Goal: Task Accomplishment & Management: Use online tool/utility

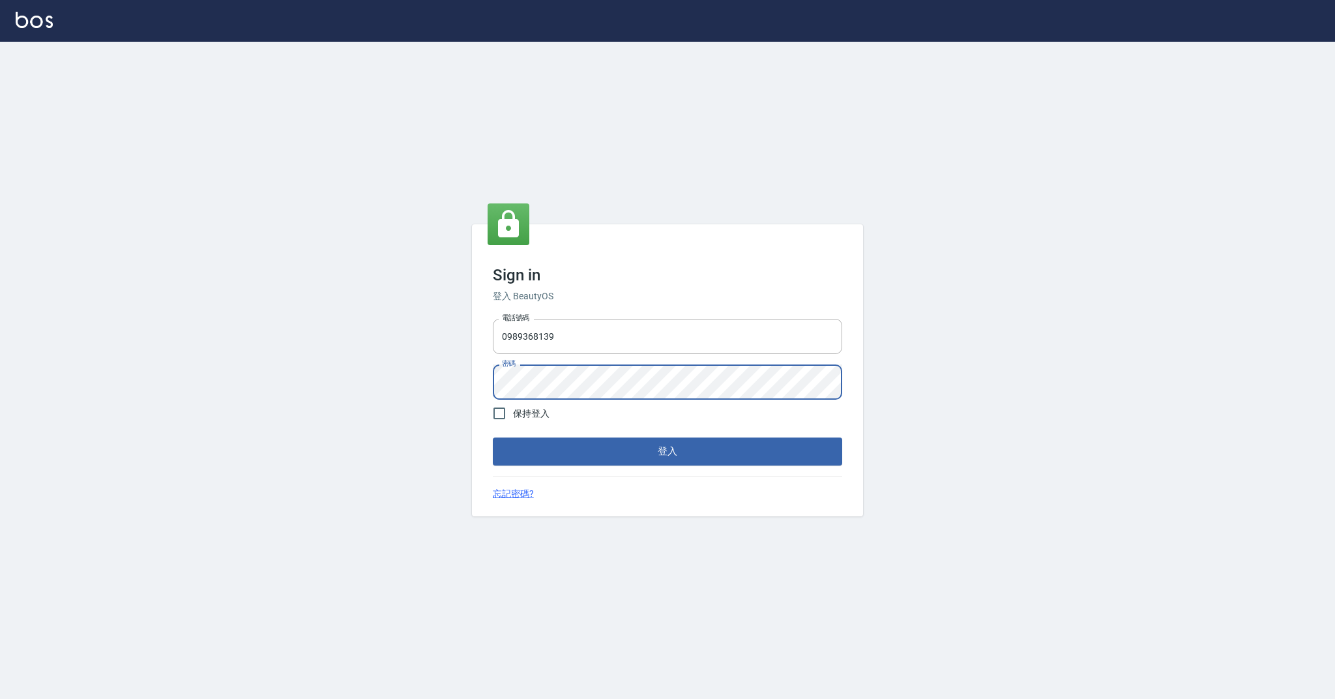
click at [649, 447] on button "登入" at bounding box center [667, 450] width 349 height 27
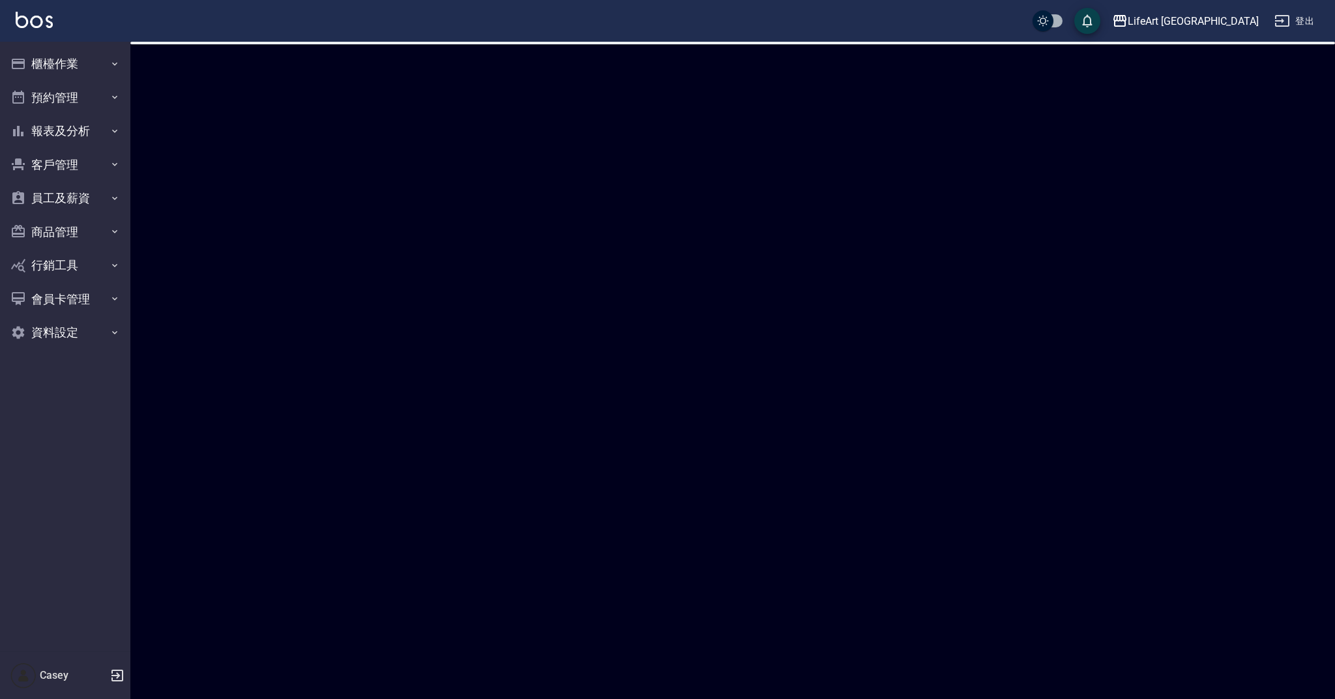
checkbox input "true"
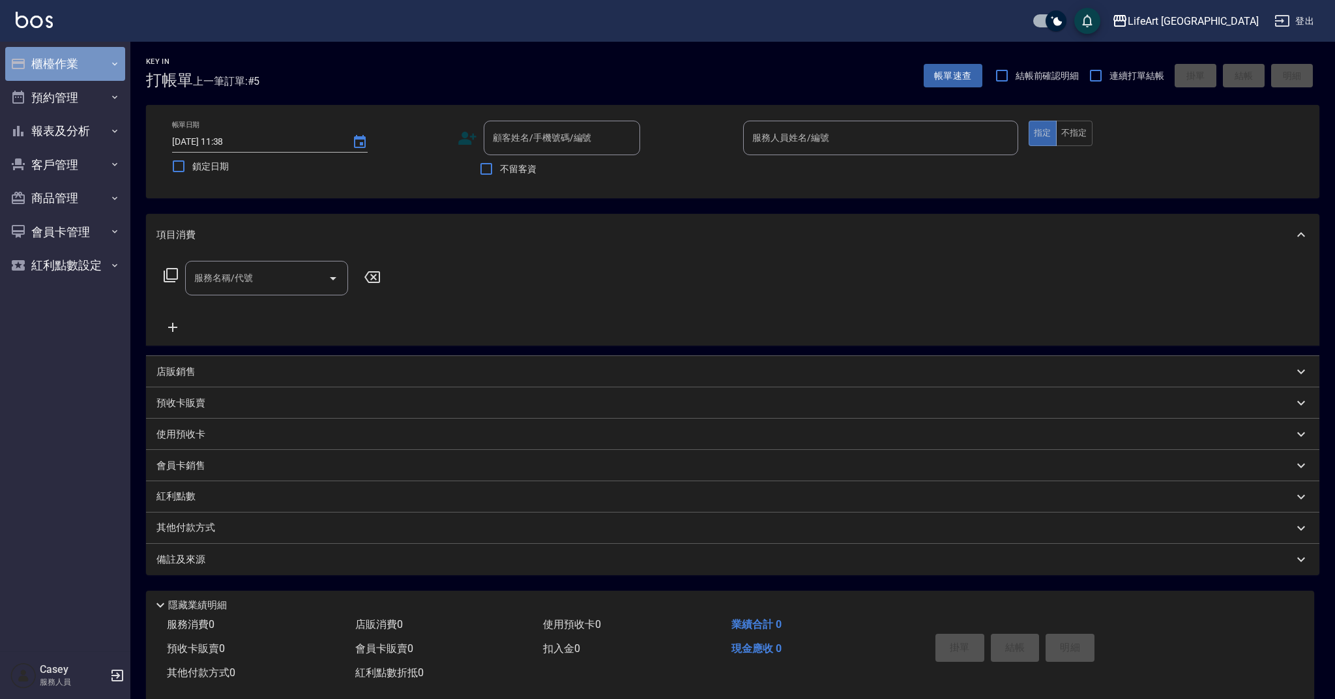
click at [108, 59] on button "櫃檯作業" at bounding box center [65, 64] width 120 height 34
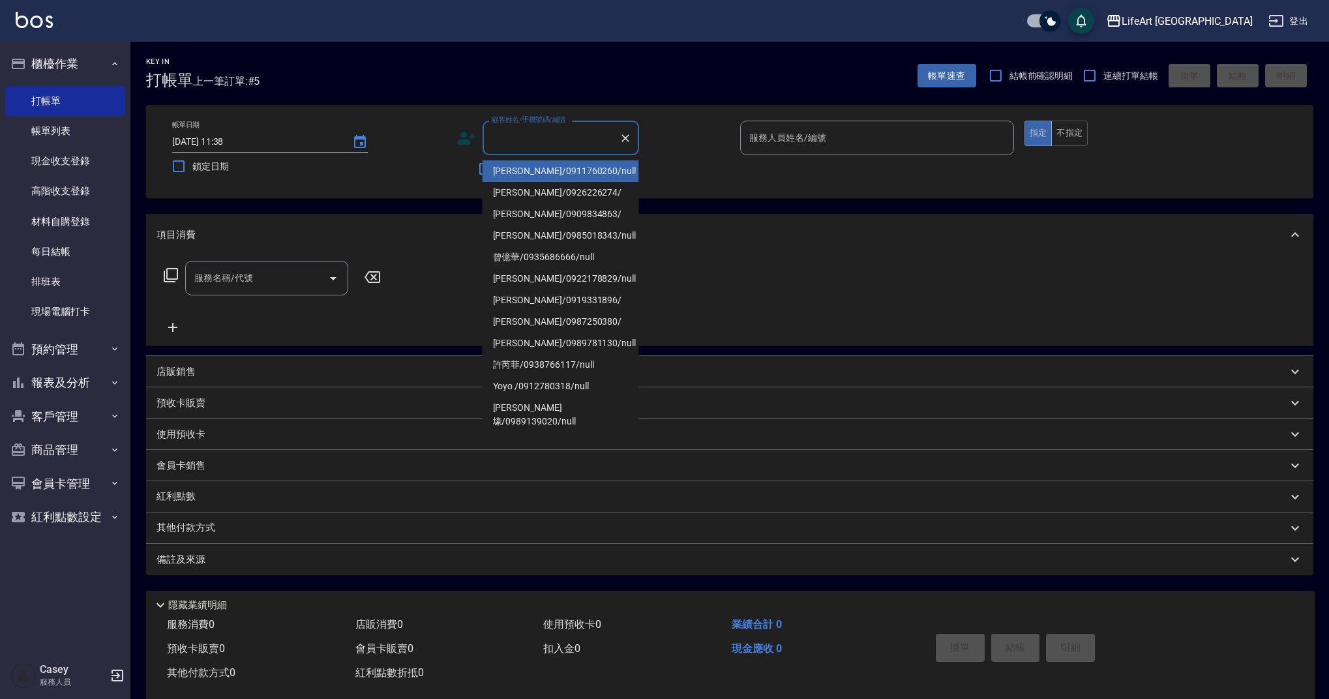
click at [532, 140] on input "顧客姓名/手機號碼/編號" at bounding box center [550, 137] width 125 height 23
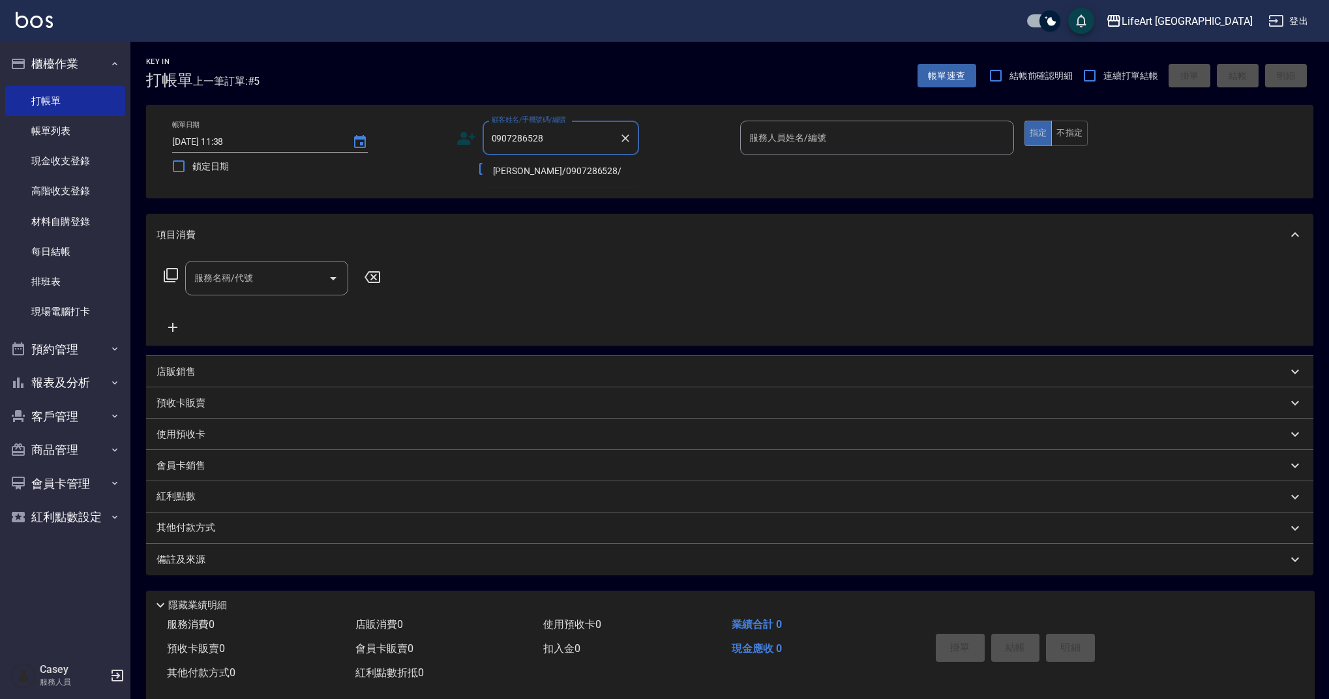
click at [522, 169] on li "[PERSON_NAME]/0907286528/" at bounding box center [560, 171] width 156 height 22
type input "[PERSON_NAME]/0907286528/"
type input "Ashely-A"
click at [470, 144] on icon at bounding box center [470, 141] width 8 height 8
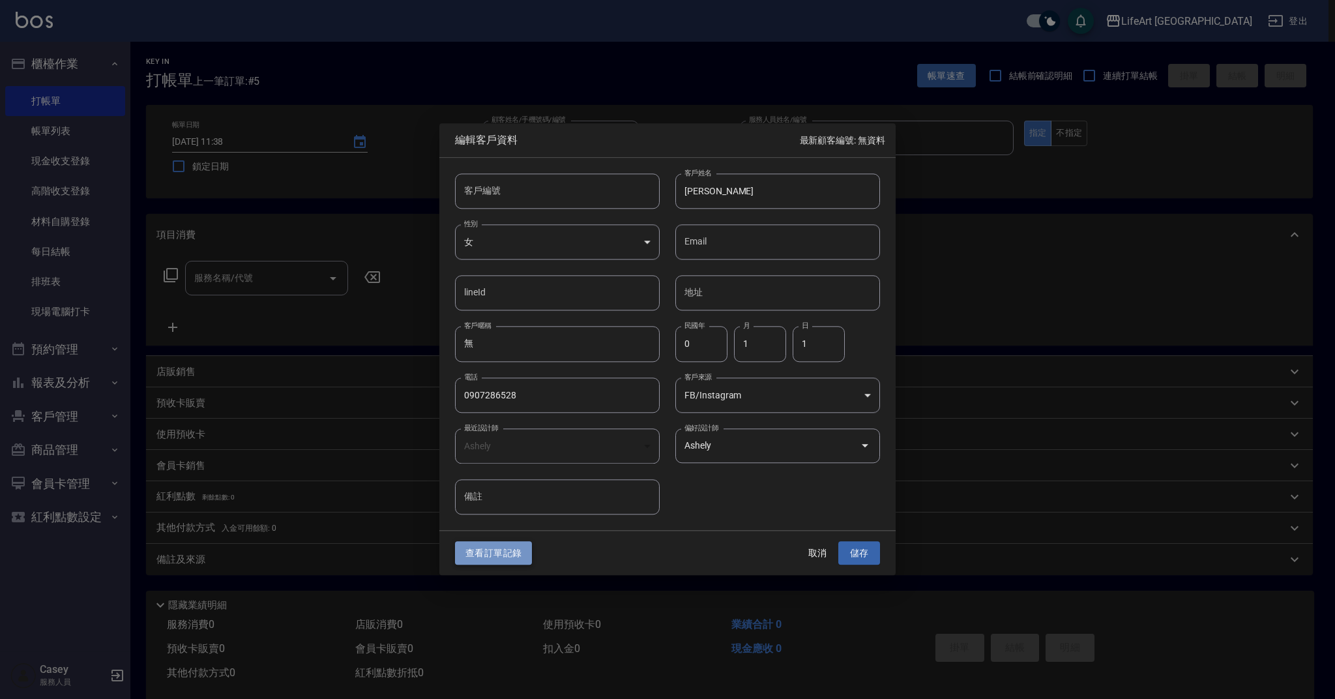
click at [516, 555] on button "查看訂單記錄" at bounding box center [493, 553] width 77 height 24
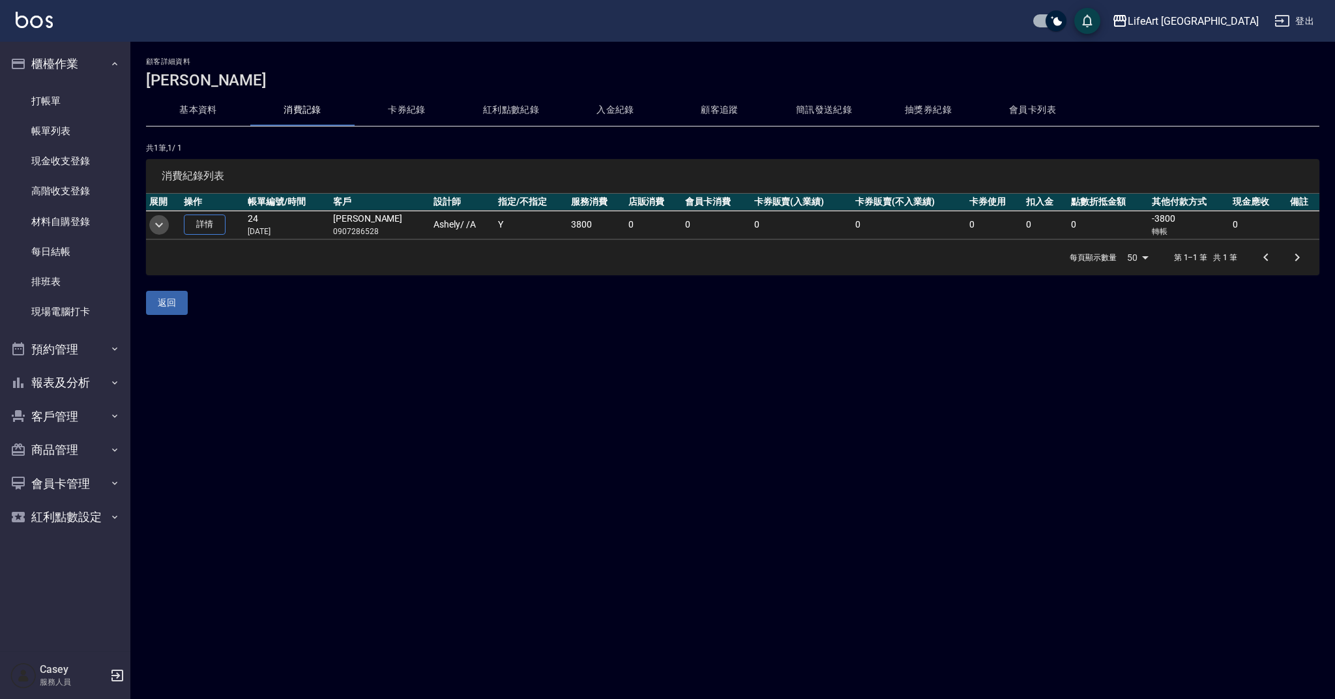
click at [159, 226] on icon "expand row" at bounding box center [159, 224] width 8 height 5
